Goal: Task Accomplishment & Management: Use online tool/utility

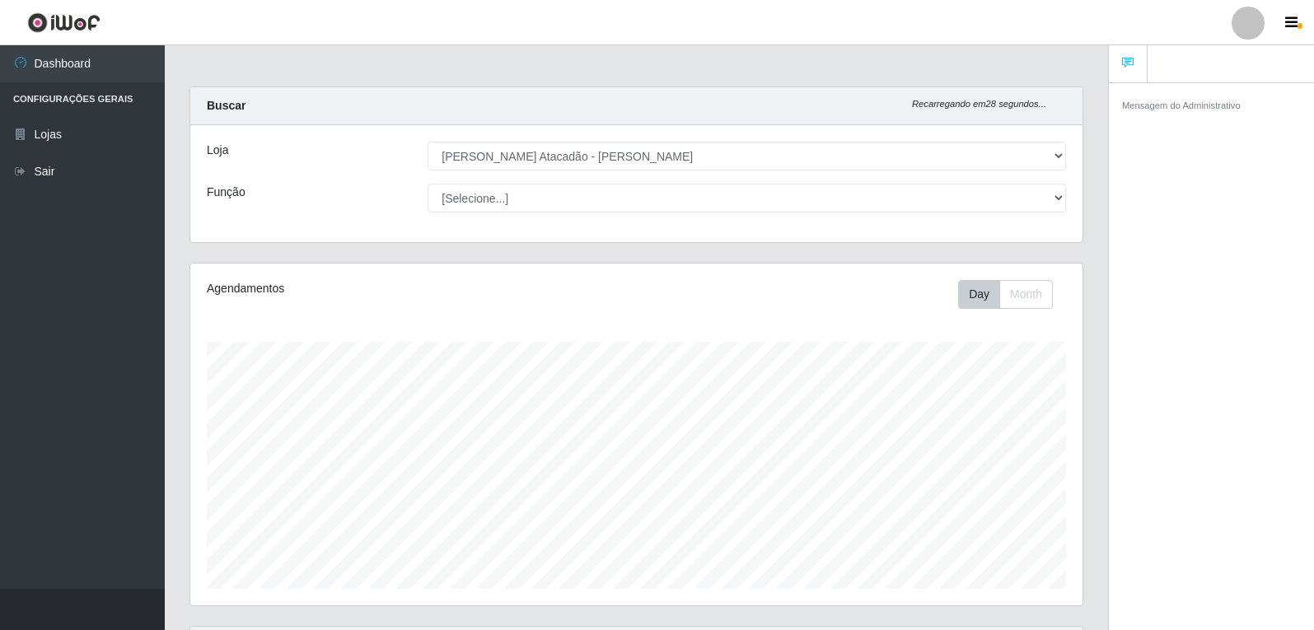
select select "523"
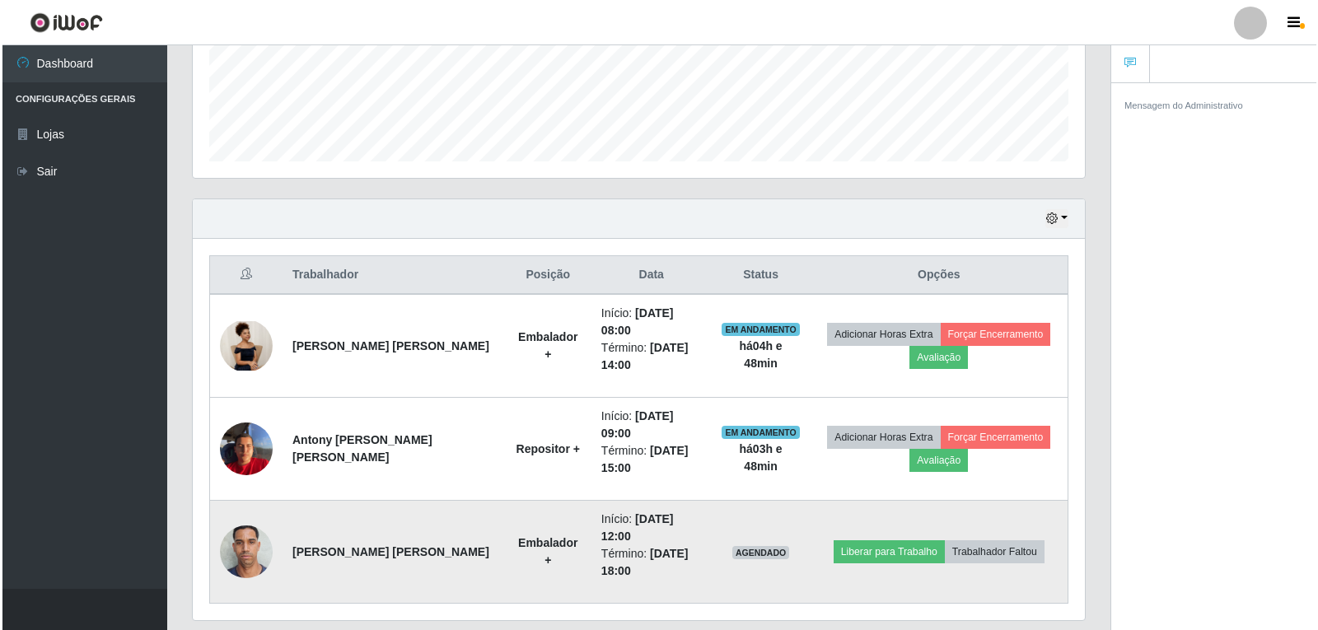
scroll to position [342, 892]
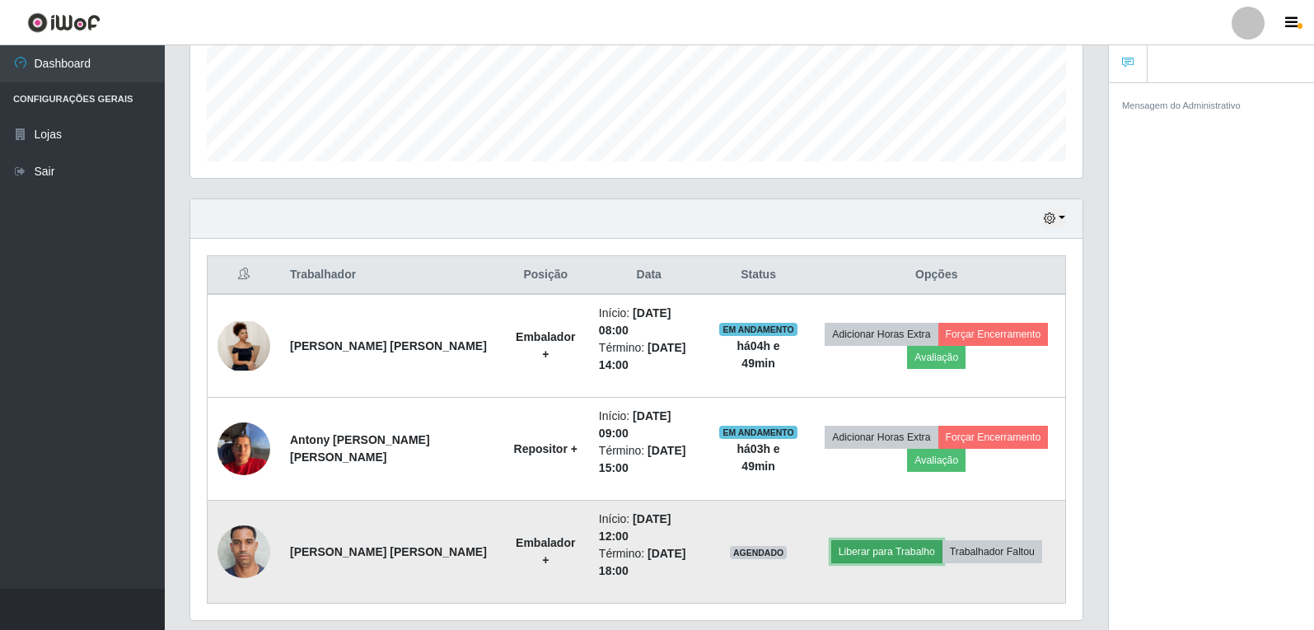
click at [884, 540] on button "Liberar para Trabalho" at bounding box center [886, 551] width 111 height 23
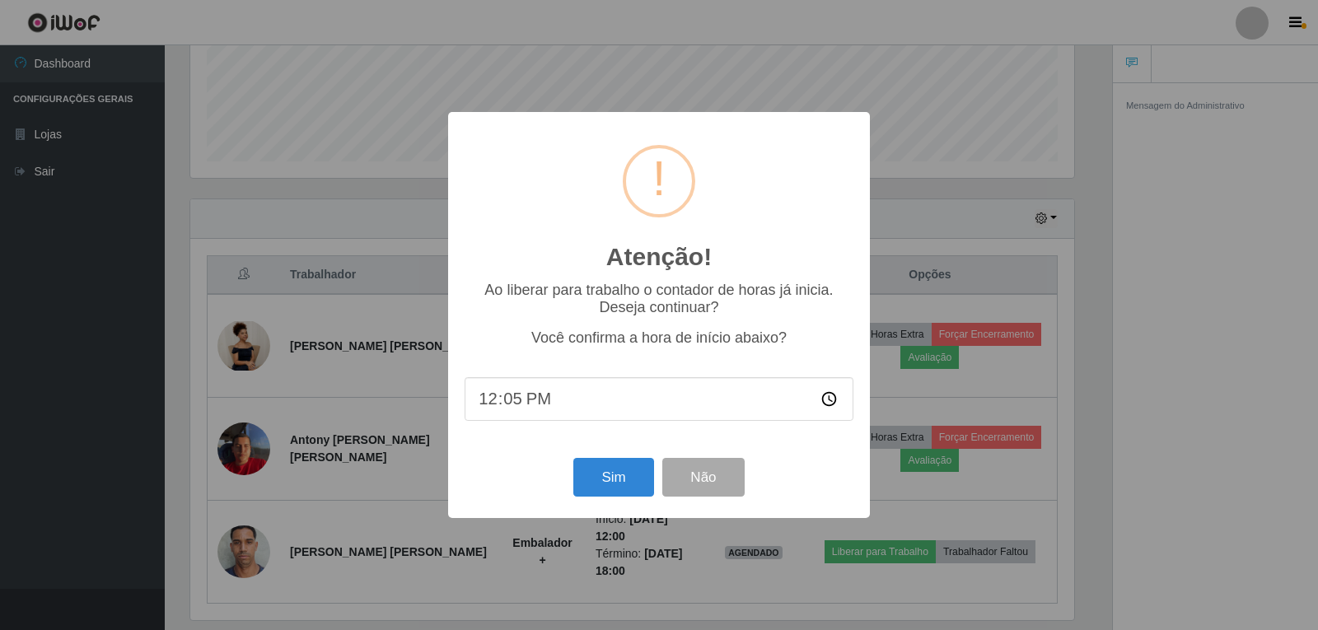
type input "12:50"
drag, startPoint x: 606, startPoint y: 477, endPoint x: 610, endPoint y: 464, distance: 13.8
click at [609, 472] on button "Sim" at bounding box center [613, 477] width 80 height 39
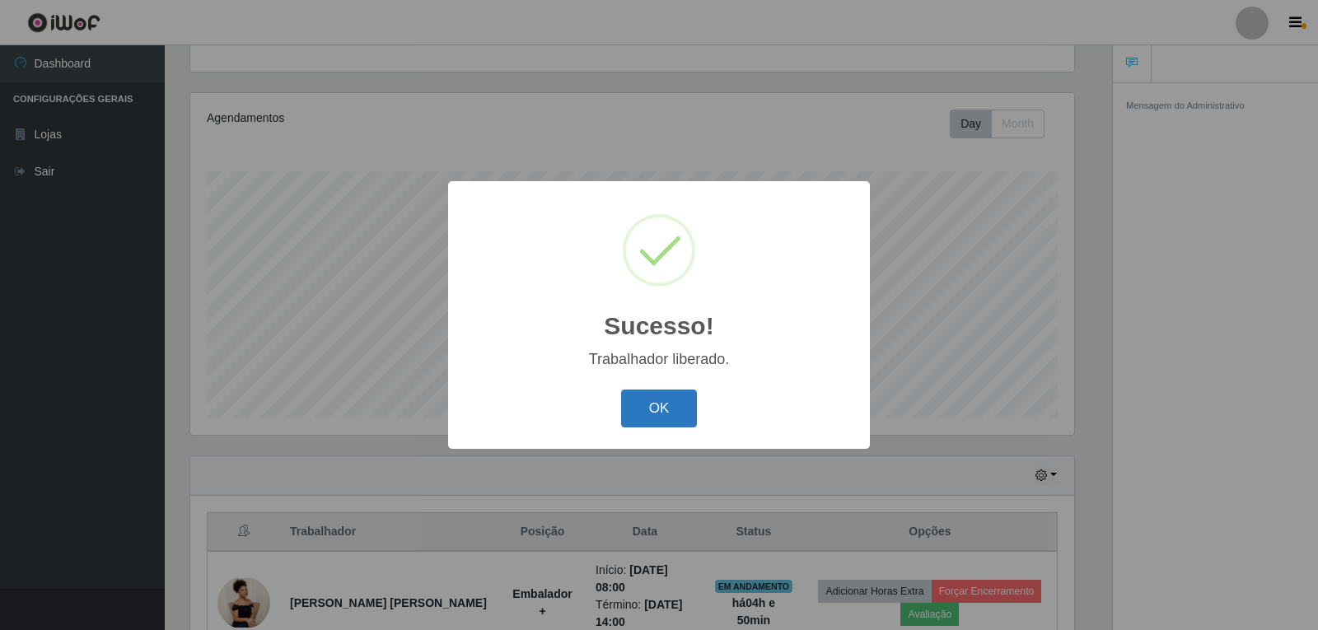
click at [660, 417] on button "OK" at bounding box center [659, 409] width 77 height 39
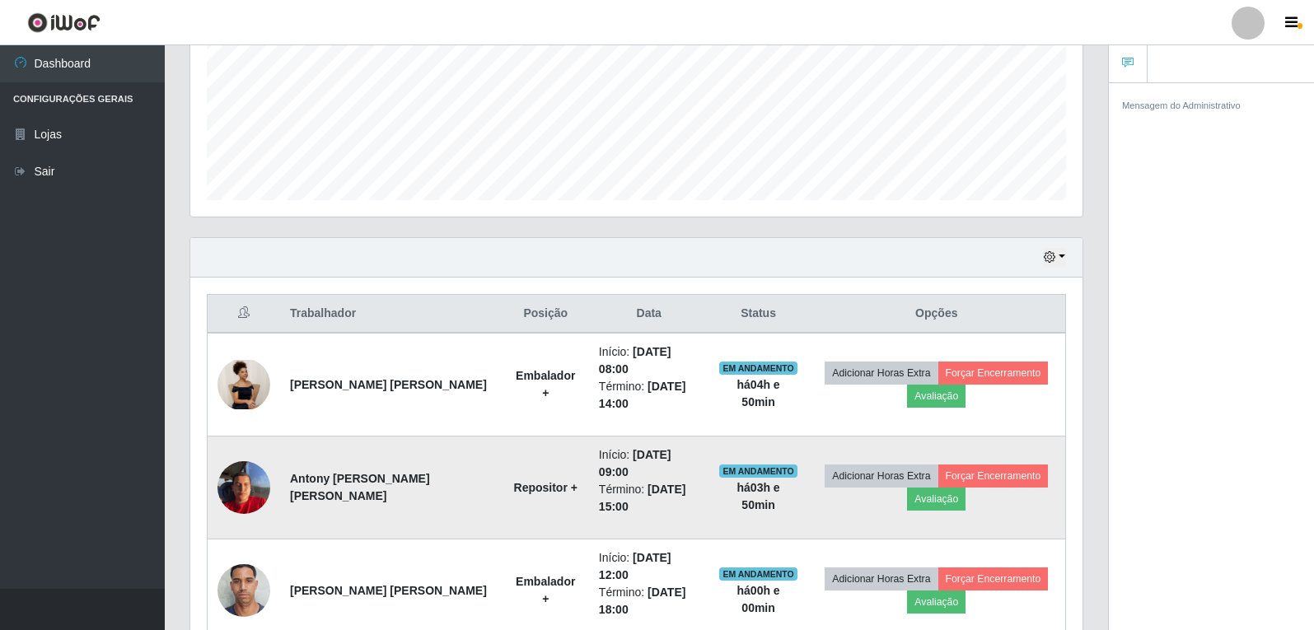
scroll to position [418, 0]
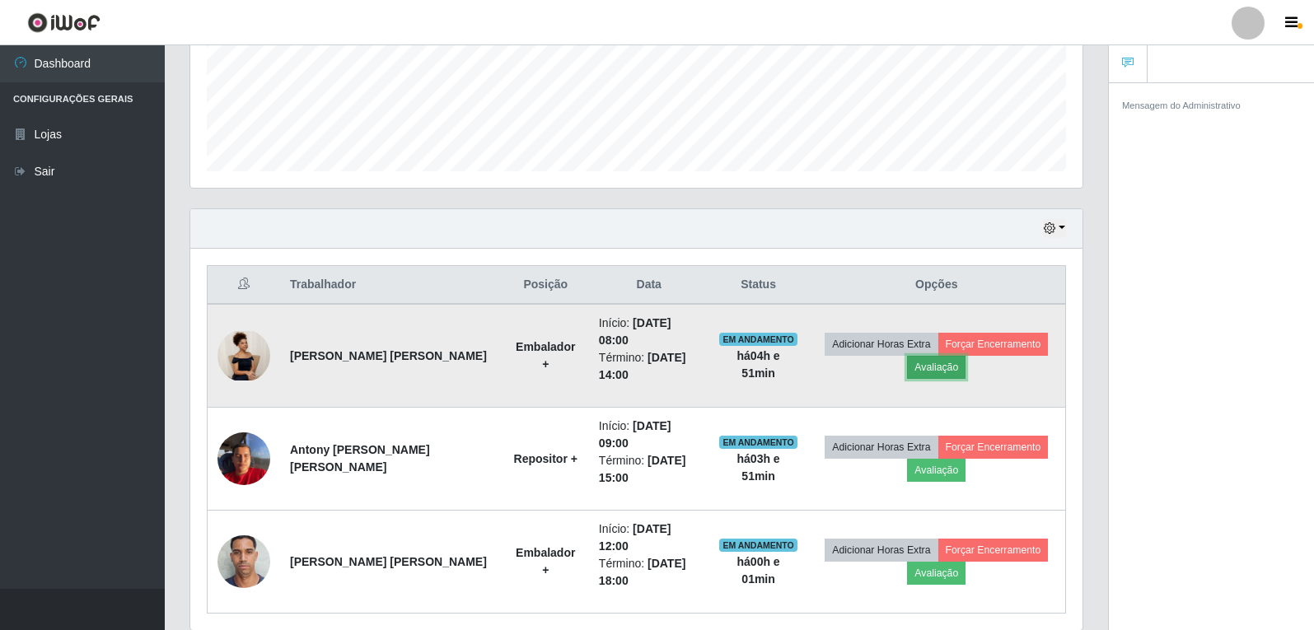
click at [909, 361] on button "Avaliação" at bounding box center [936, 367] width 58 height 23
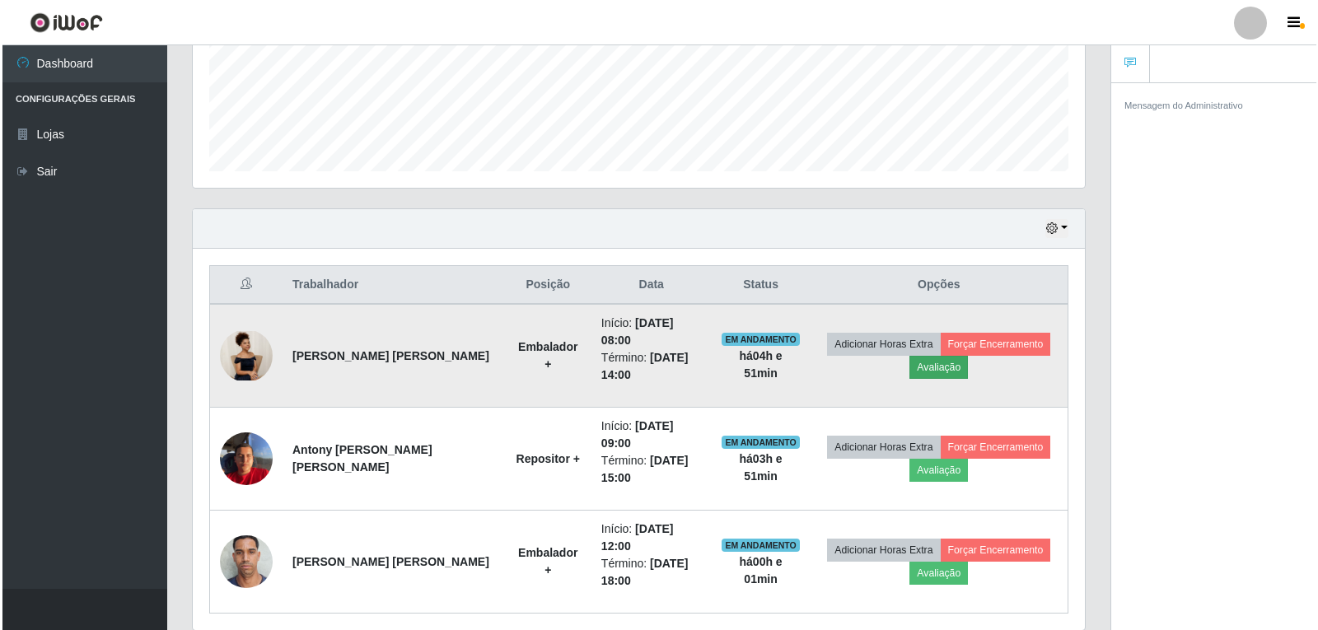
scroll to position [342, 884]
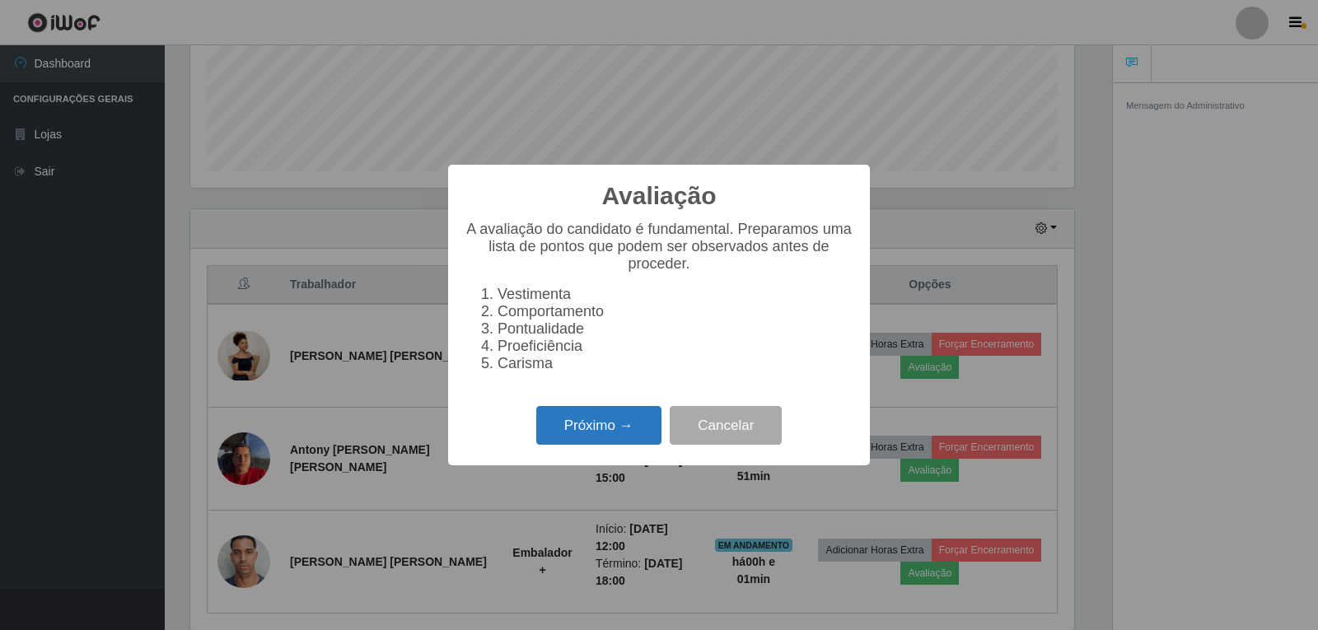
click at [646, 435] on button "Próximo →" at bounding box center [598, 425] width 125 height 39
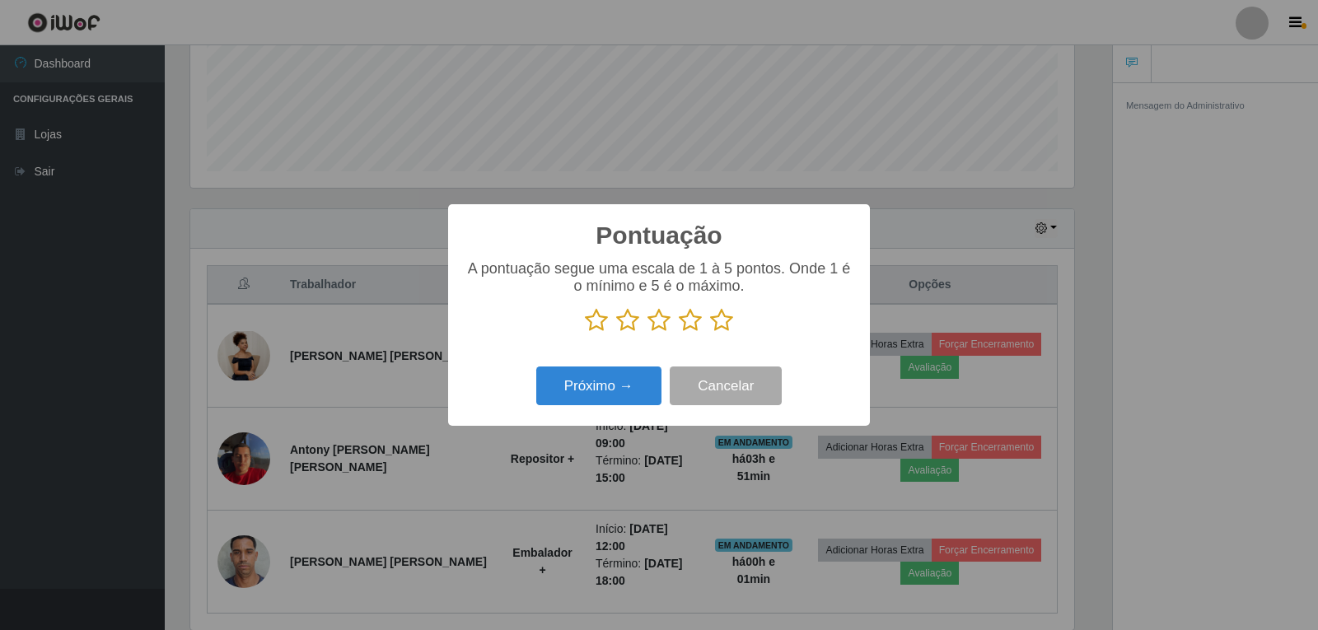
scroll to position [823189, 822647]
click at [721, 325] on icon at bounding box center [721, 320] width 23 height 25
click at [710, 333] on input "radio" at bounding box center [710, 333] width 0 height 0
click at [630, 381] on button "Próximo →" at bounding box center [598, 385] width 125 height 39
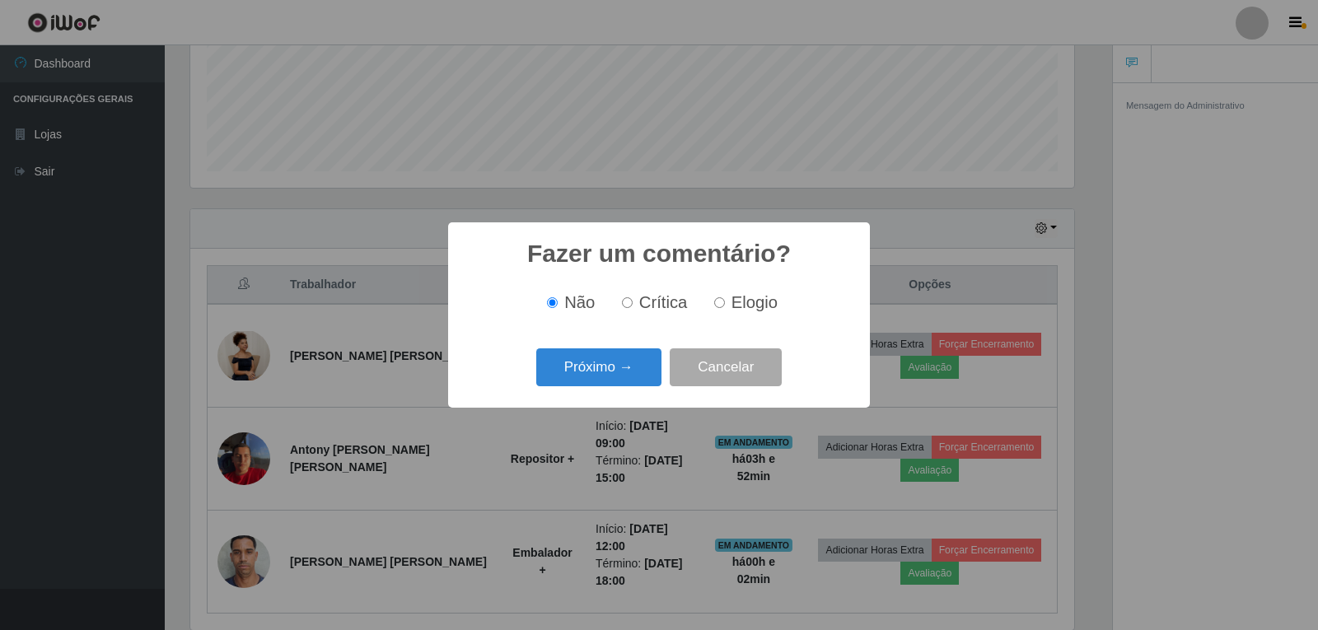
click at [721, 308] on input "Elogio" at bounding box center [719, 302] width 11 height 11
radio input "true"
click at [570, 376] on button "Próximo →" at bounding box center [598, 367] width 125 height 39
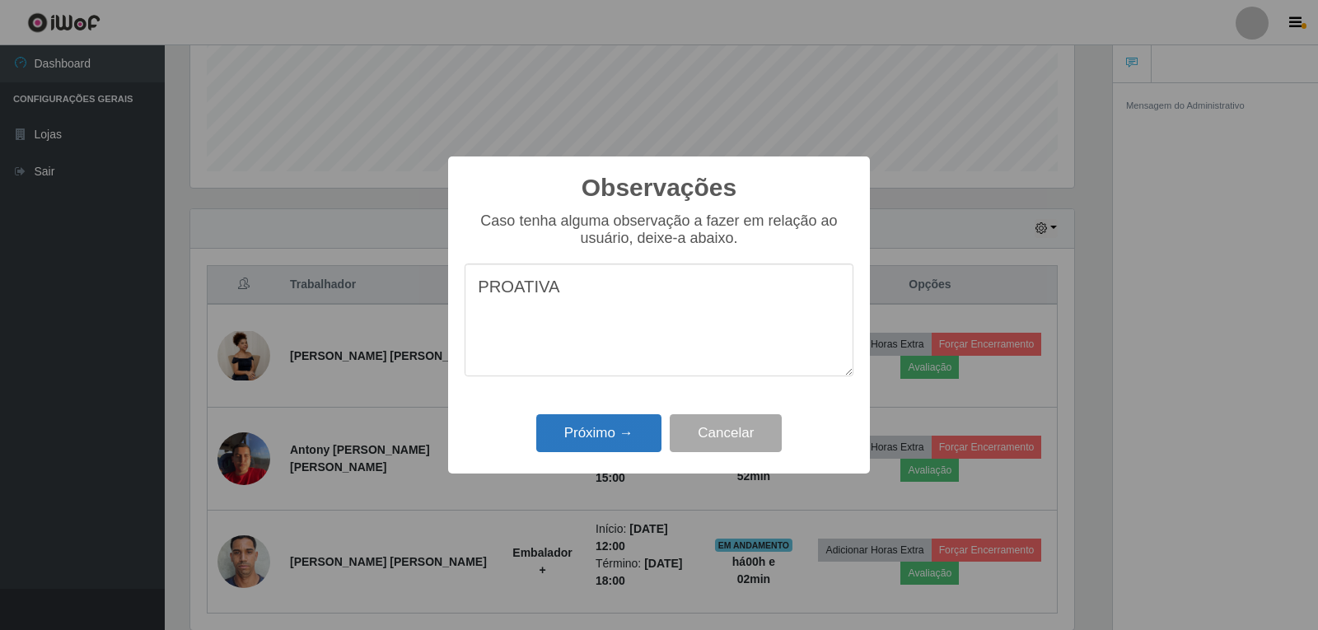
type textarea "PROATIVA"
click at [614, 429] on button "Próximo →" at bounding box center [598, 433] width 125 height 39
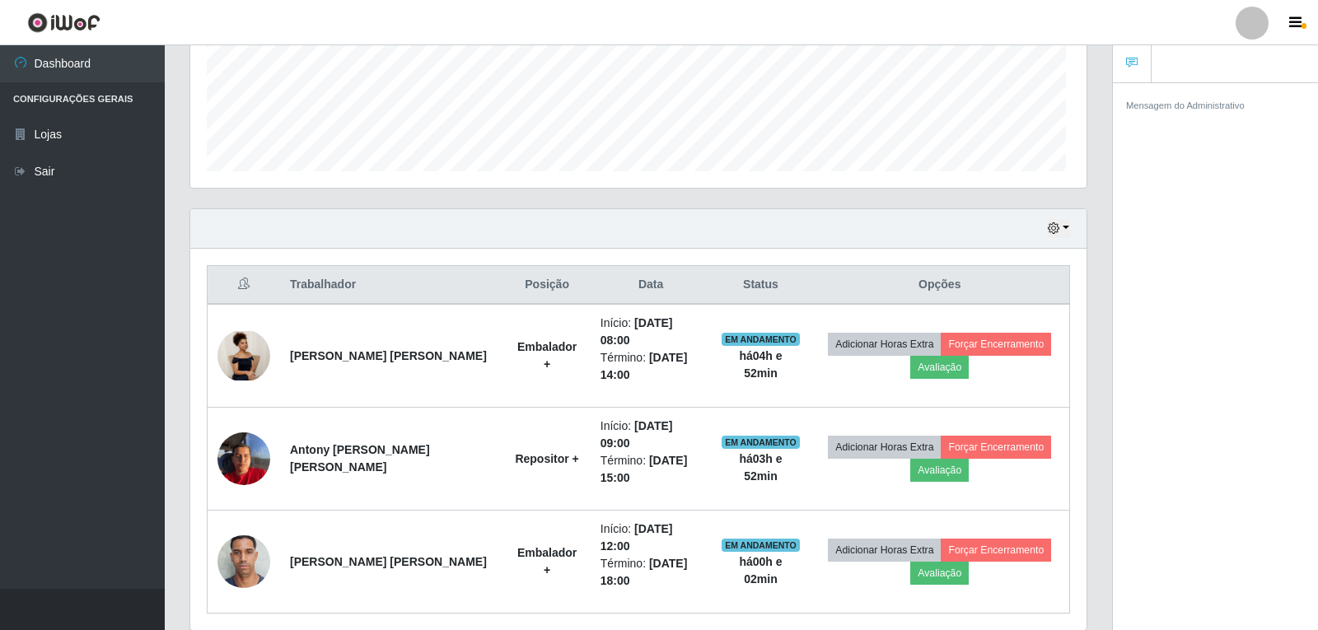
scroll to position [342, 892]
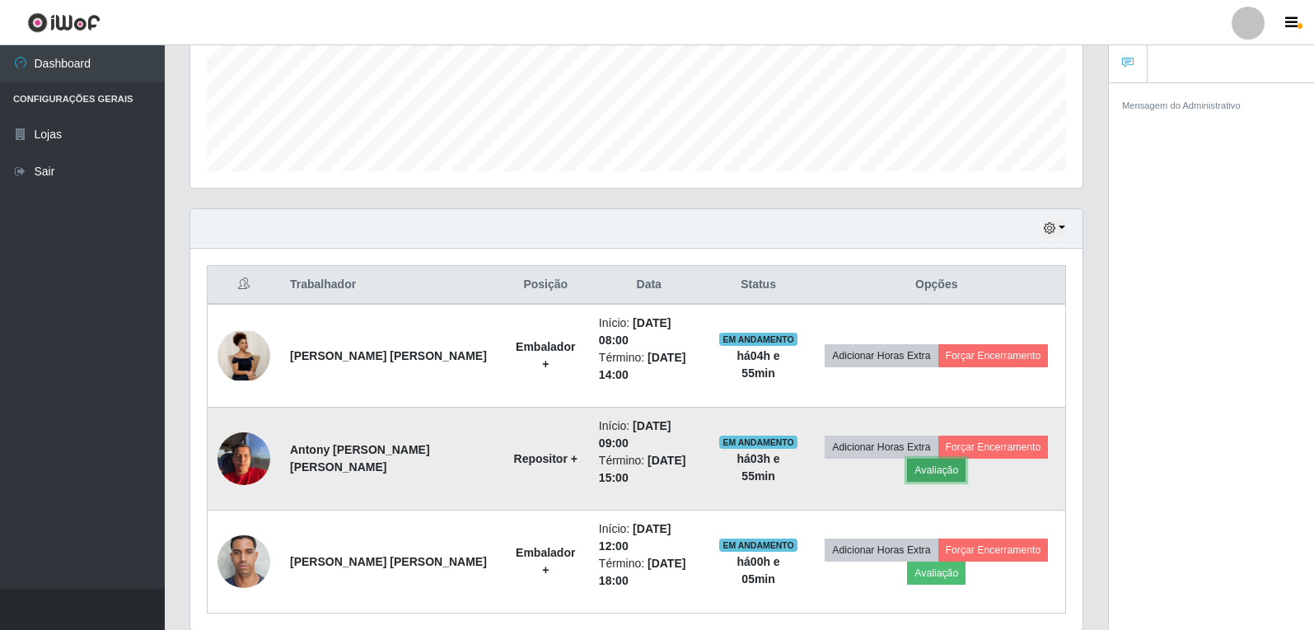
click at [913, 459] on button "Avaliação" at bounding box center [936, 470] width 58 height 23
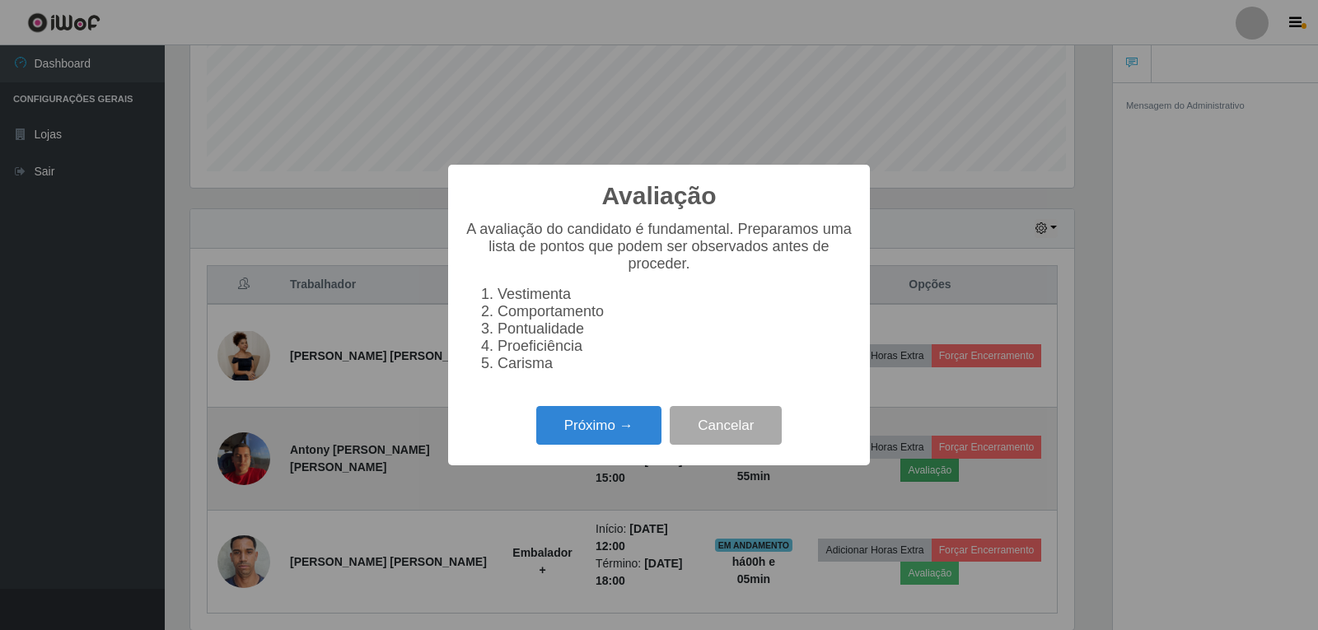
scroll to position [342, 884]
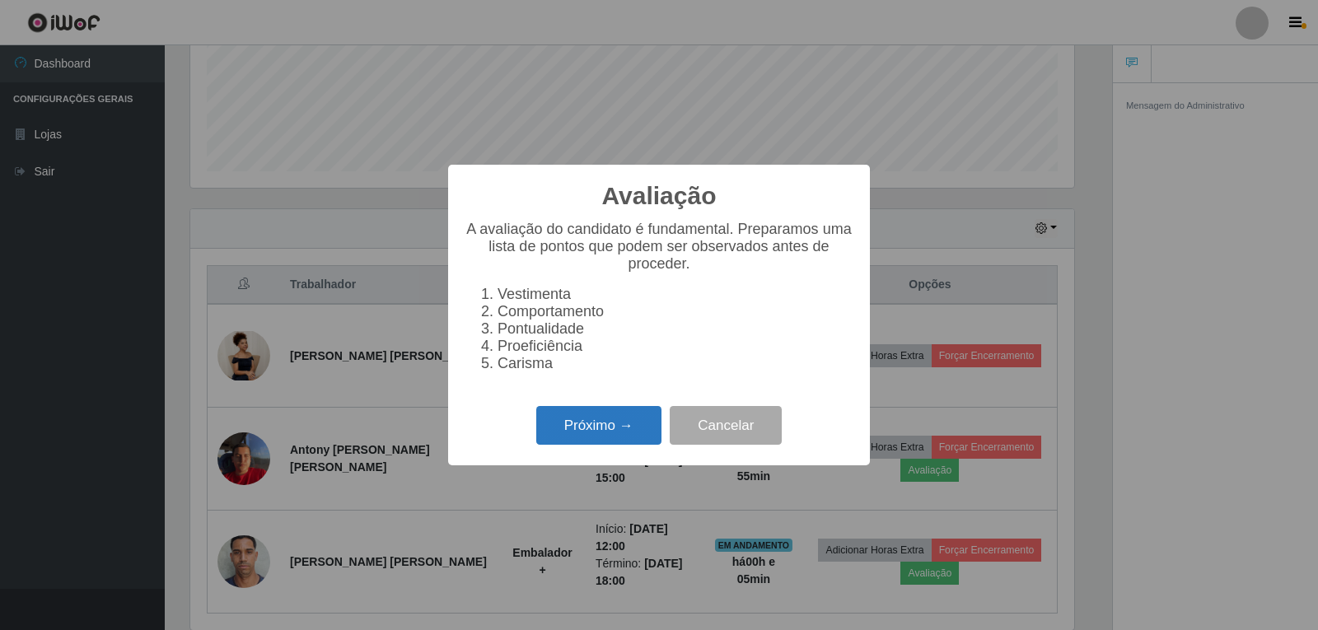
click at [591, 435] on button "Próximo →" at bounding box center [598, 425] width 125 height 39
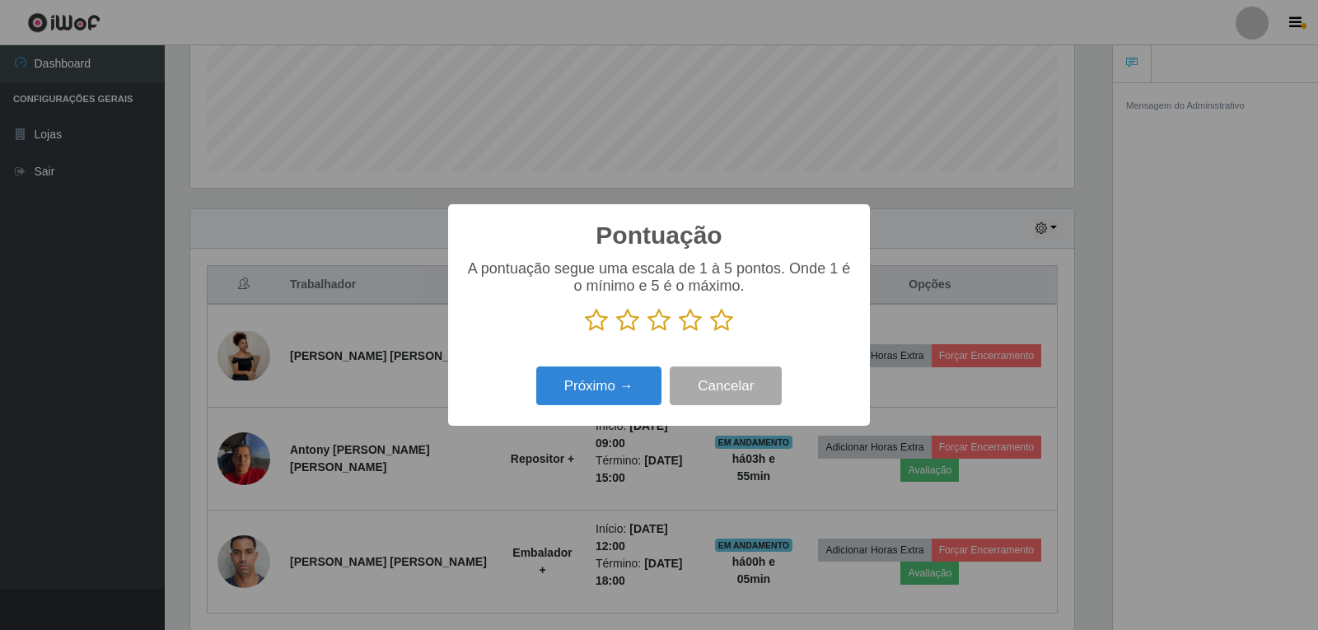
scroll to position [823189, 822647]
click at [724, 326] on icon at bounding box center [721, 320] width 23 height 25
click at [710, 333] on input "radio" at bounding box center [710, 333] width 0 height 0
click at [605, 385] on button "Próximo →" at bounding box center [598, 385] width 125 height 39
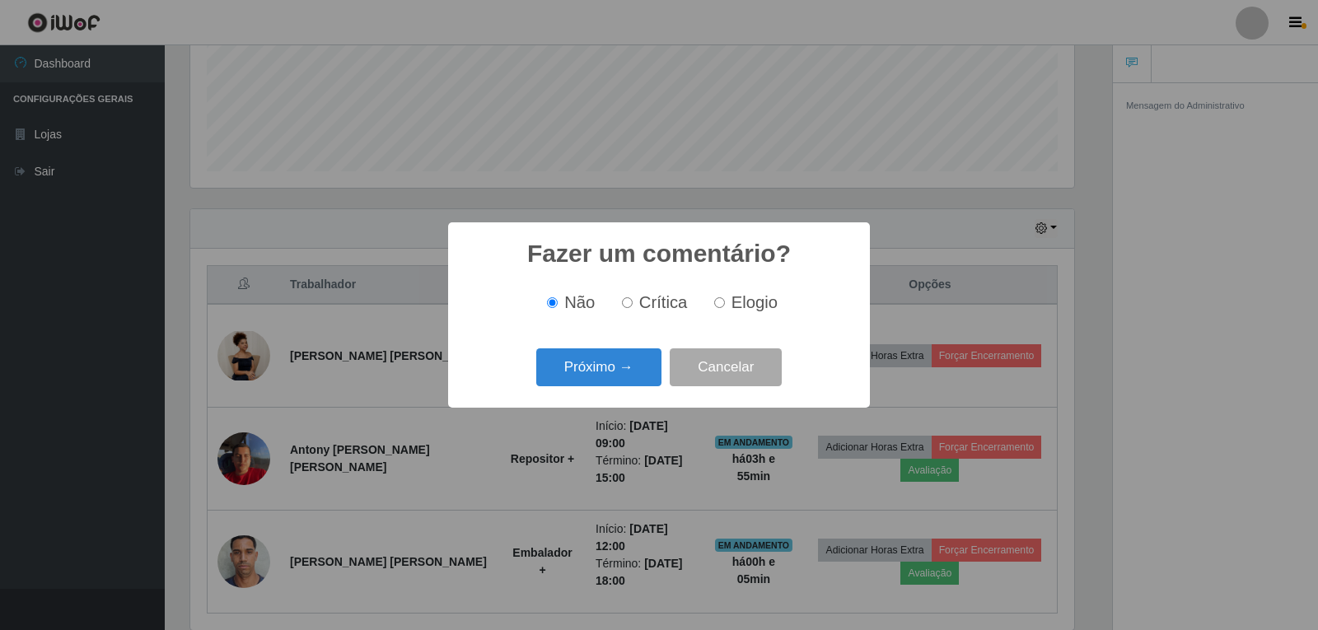
click at [725, 300] on label "Elogio" at bounding box center [742, 302] width 70 height 19
click at [725, 300] on input "Elogio" at bounding box center [719, 302] width 11 height 11
radio input "true"
click at [637, 371] on button "Próximo →" at bounding box center [598, 367] width 125 height 39
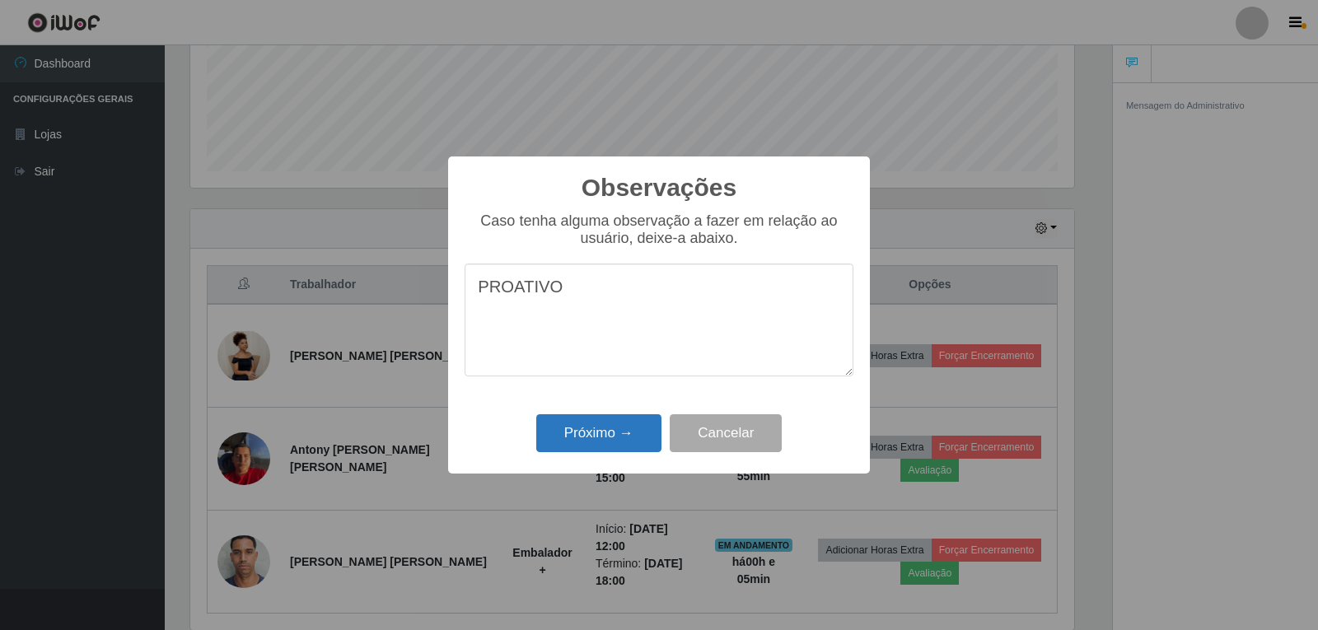
type textarea "PROATIVO"
click at [615, 432] on button "Próximo →" at bounding box center [598, 433] width 125 height 39
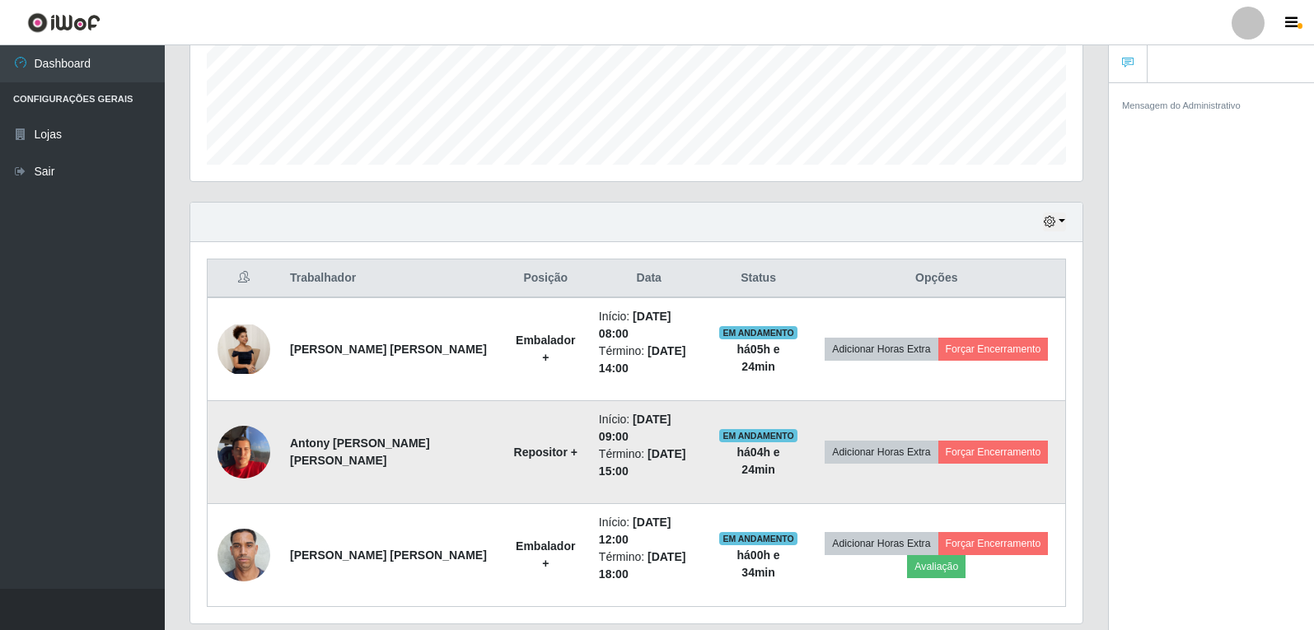
scroll to position [427, 0]
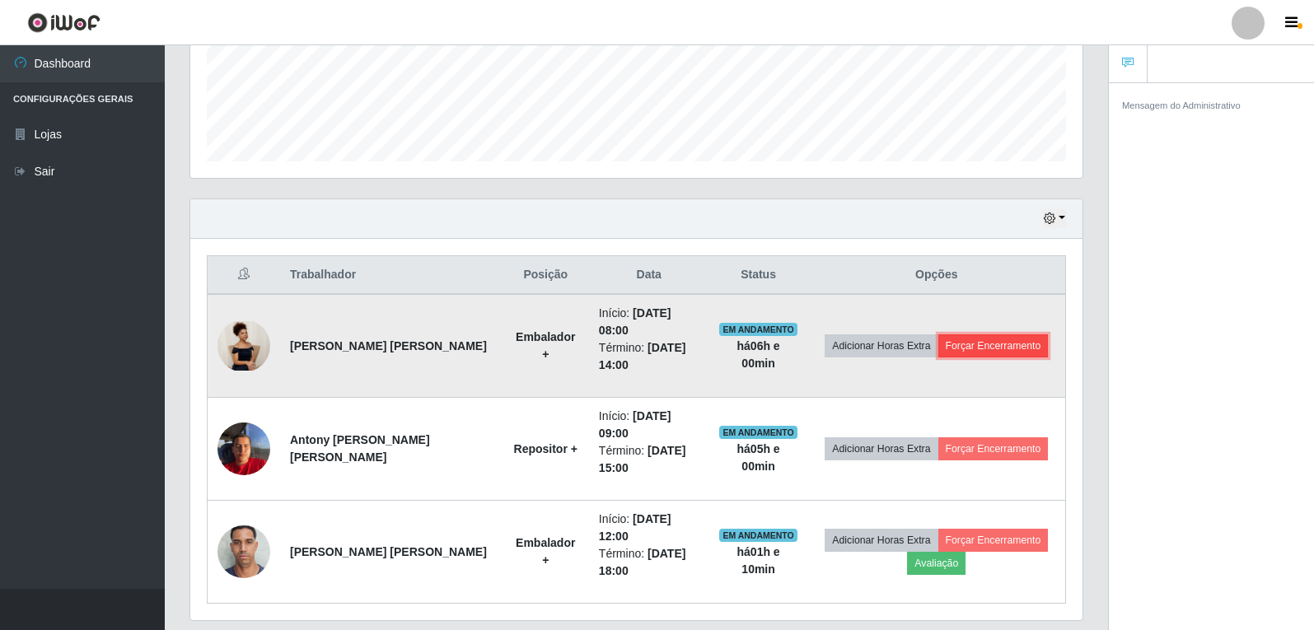
click at [980, 342] on button "Forçar Encerramento" at bounding box center [993, 345] width 110 height 23
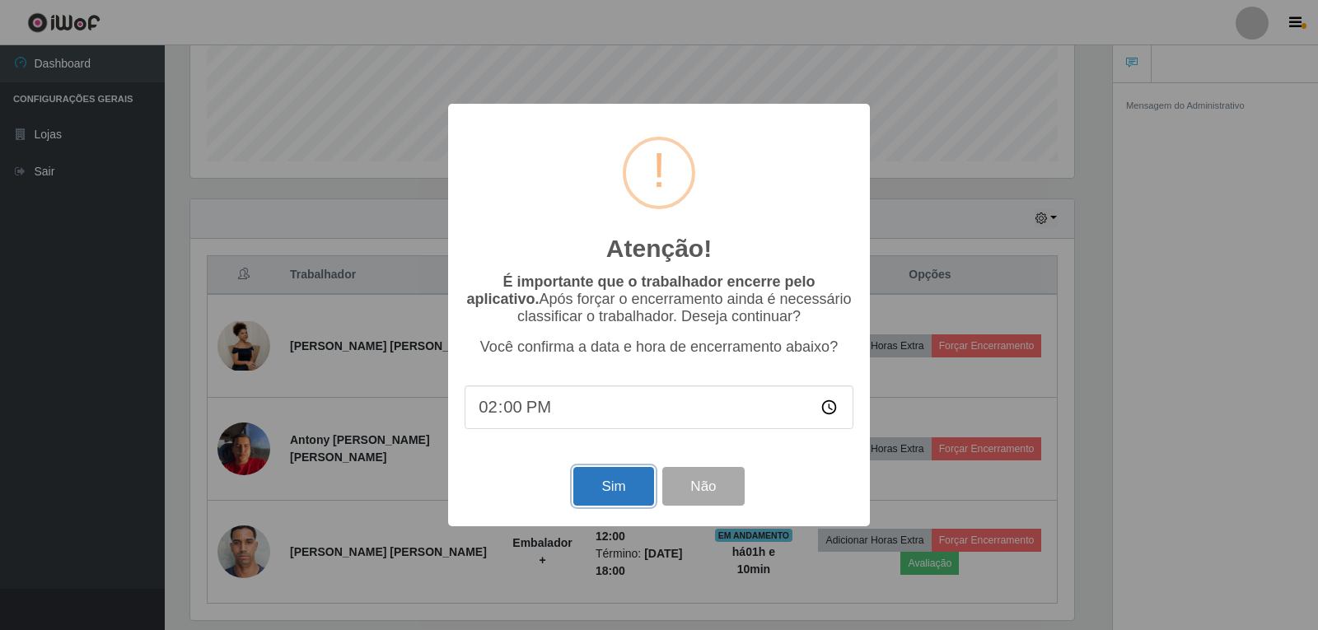
click at [635, 490] on button "Sim" at bounding box center [613, 486] width 80 height 39
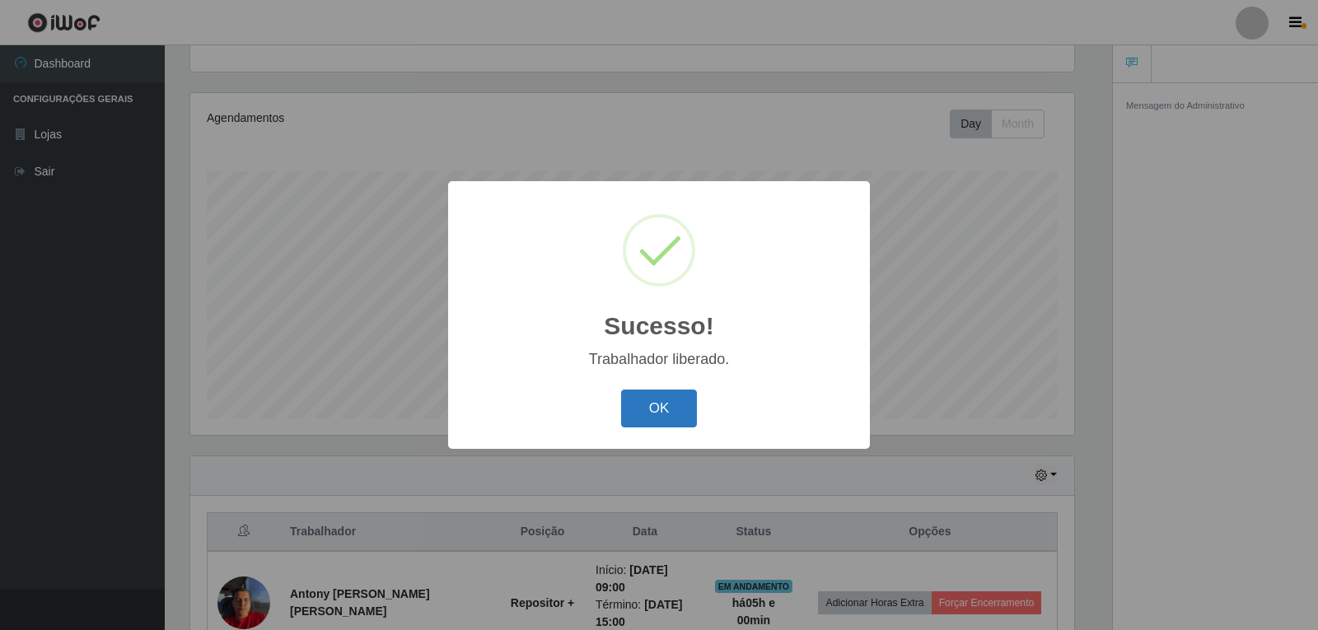
click at [681, 408] on button "OK" at bounding box center [659, 409] width 77 height 39
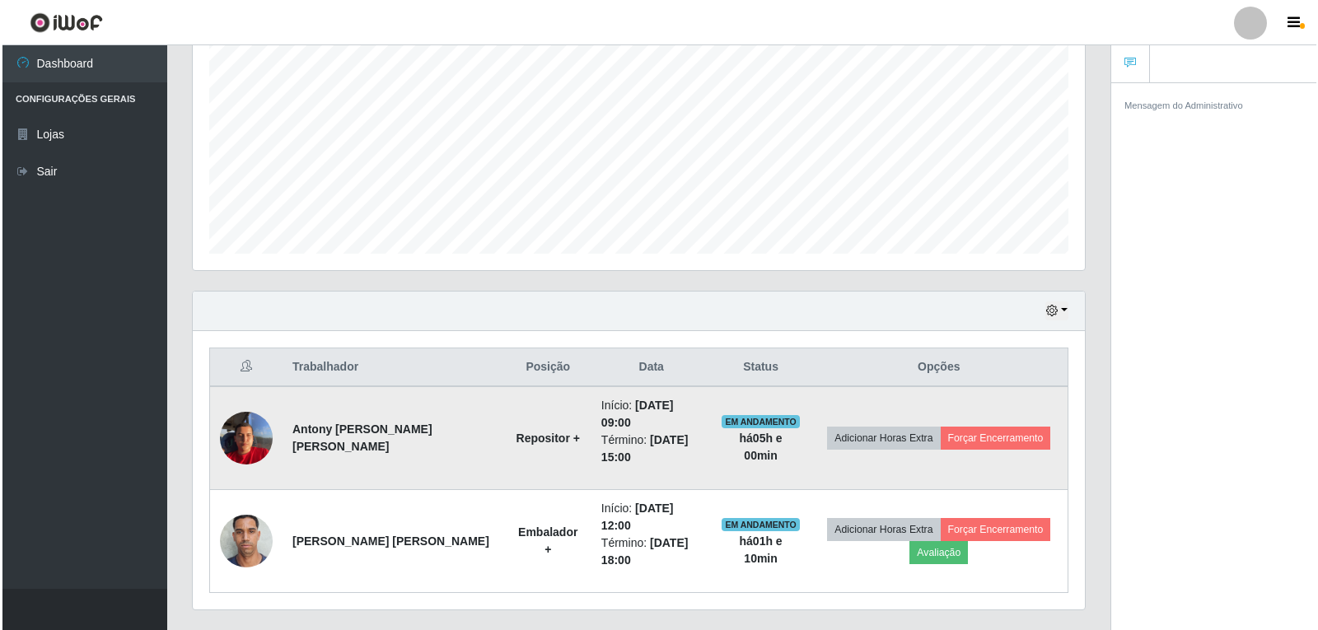
scroll to position [342, 0]
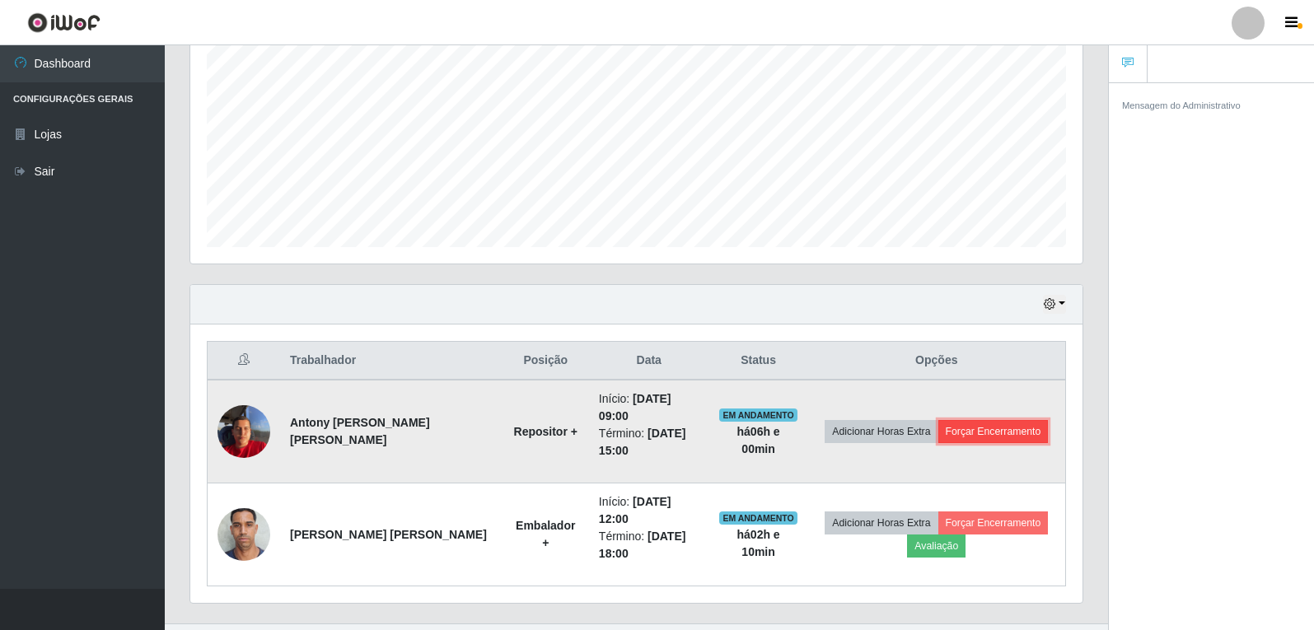
click at [996, 421] on button "Forçar Encerramento" at bounding box center [993, 431] width 110 height 23
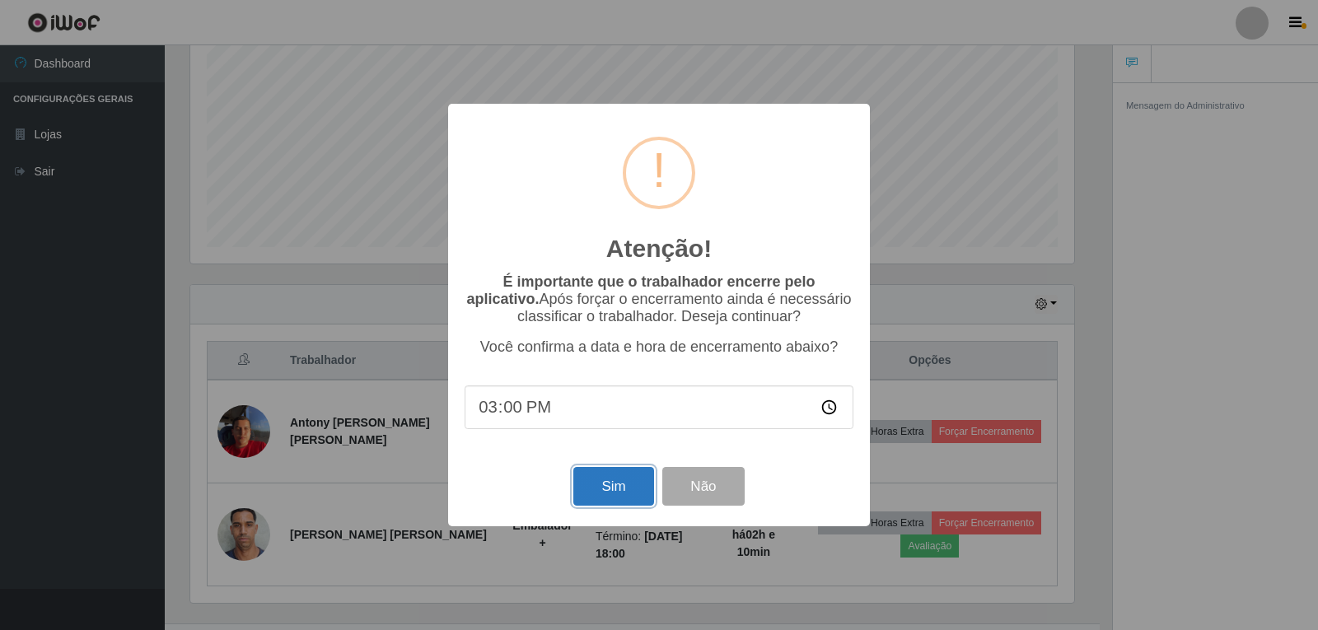
click at [612, 488] on button "Sim" at bounding box center [613, 486] width 80 height 39
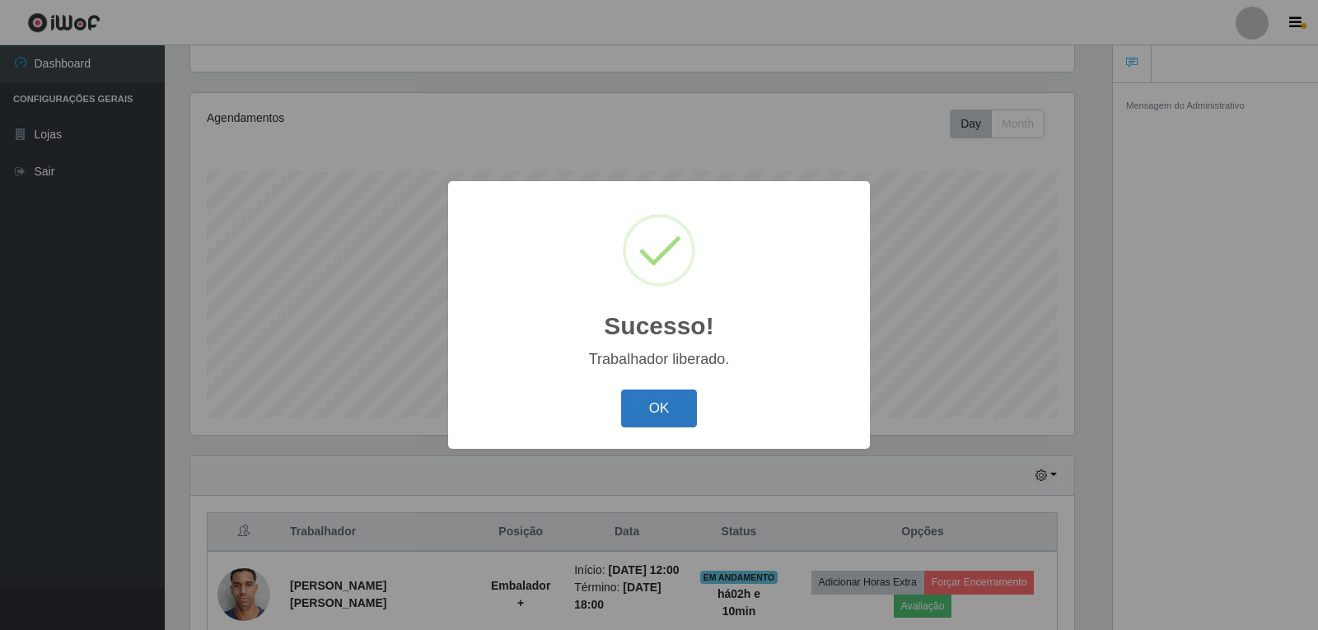
click at [658, 412] on button "OK" at bounding box center [659, 409] width 77 height 39
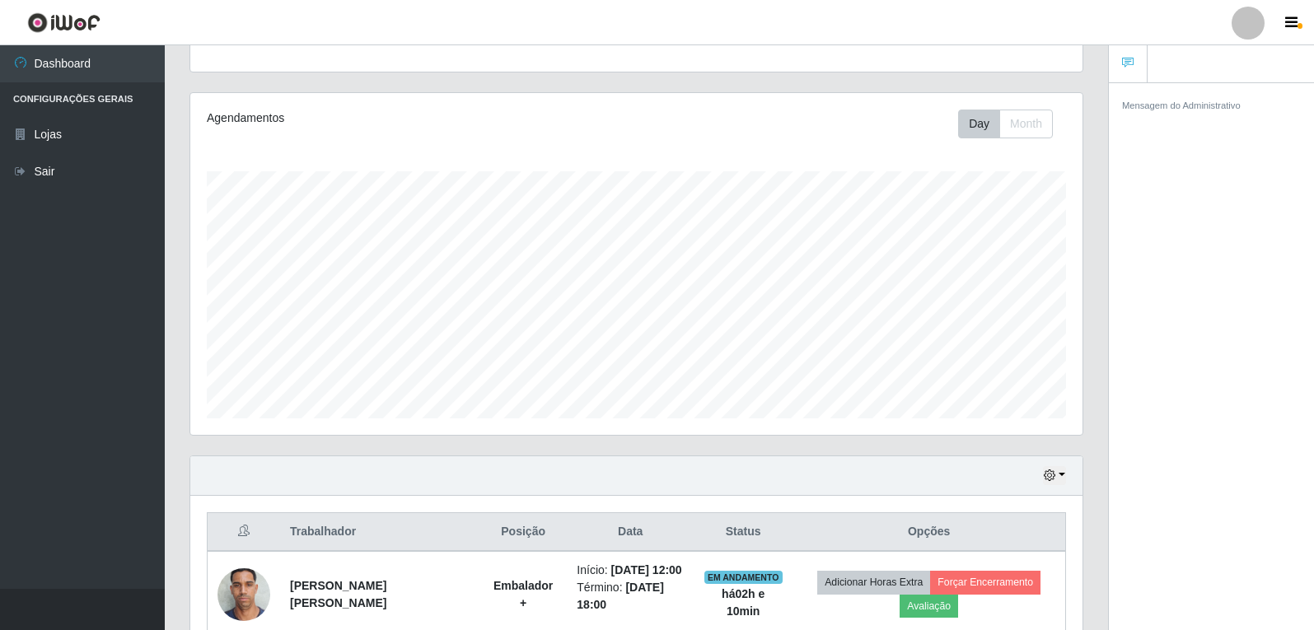
scroll to position [256, 0]
